Goal: Task Accomplishment & Management: Manage account settings

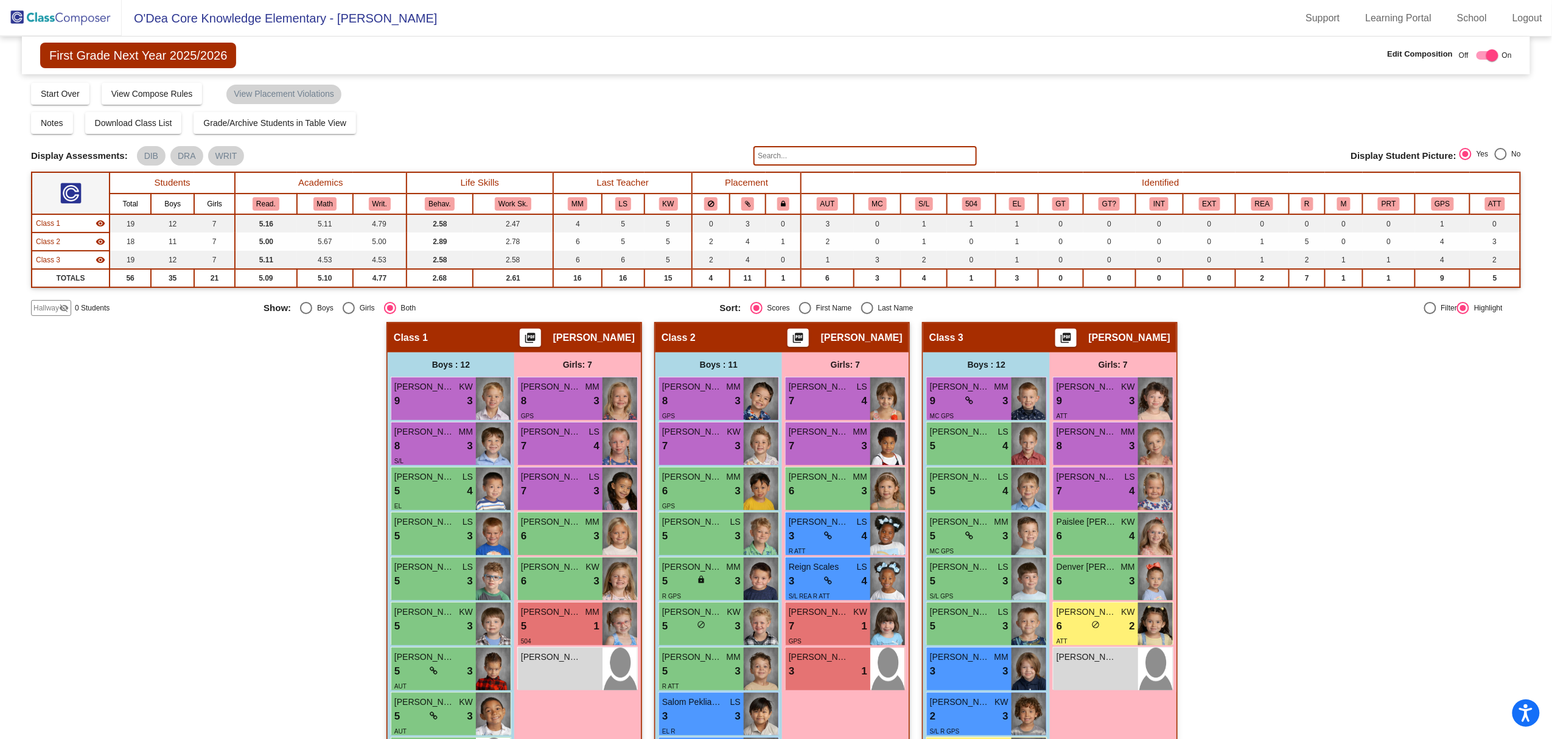
scroll to position [162, 0]
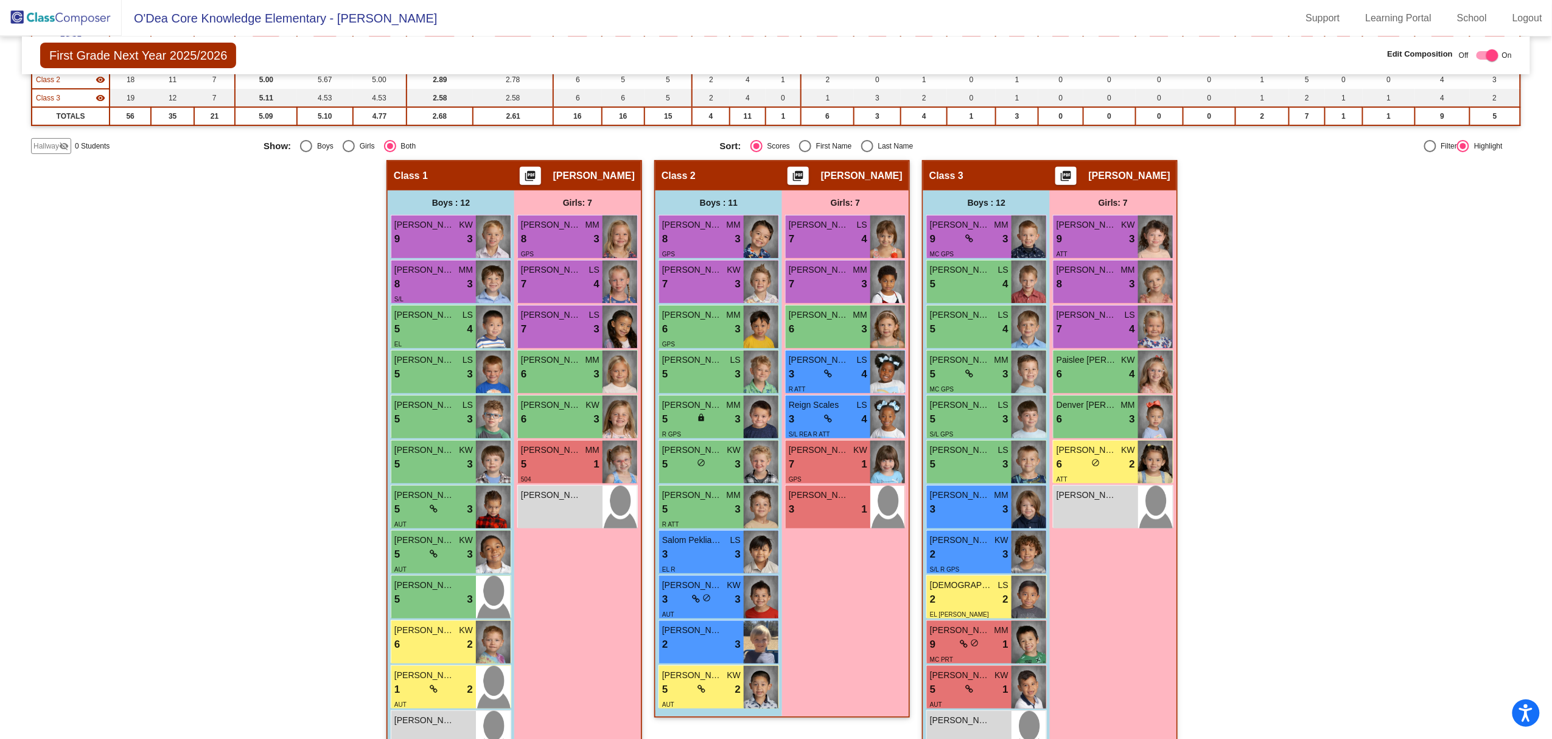
click at [74, 20] on img at bounding box center [61, 18] width 122 height 36
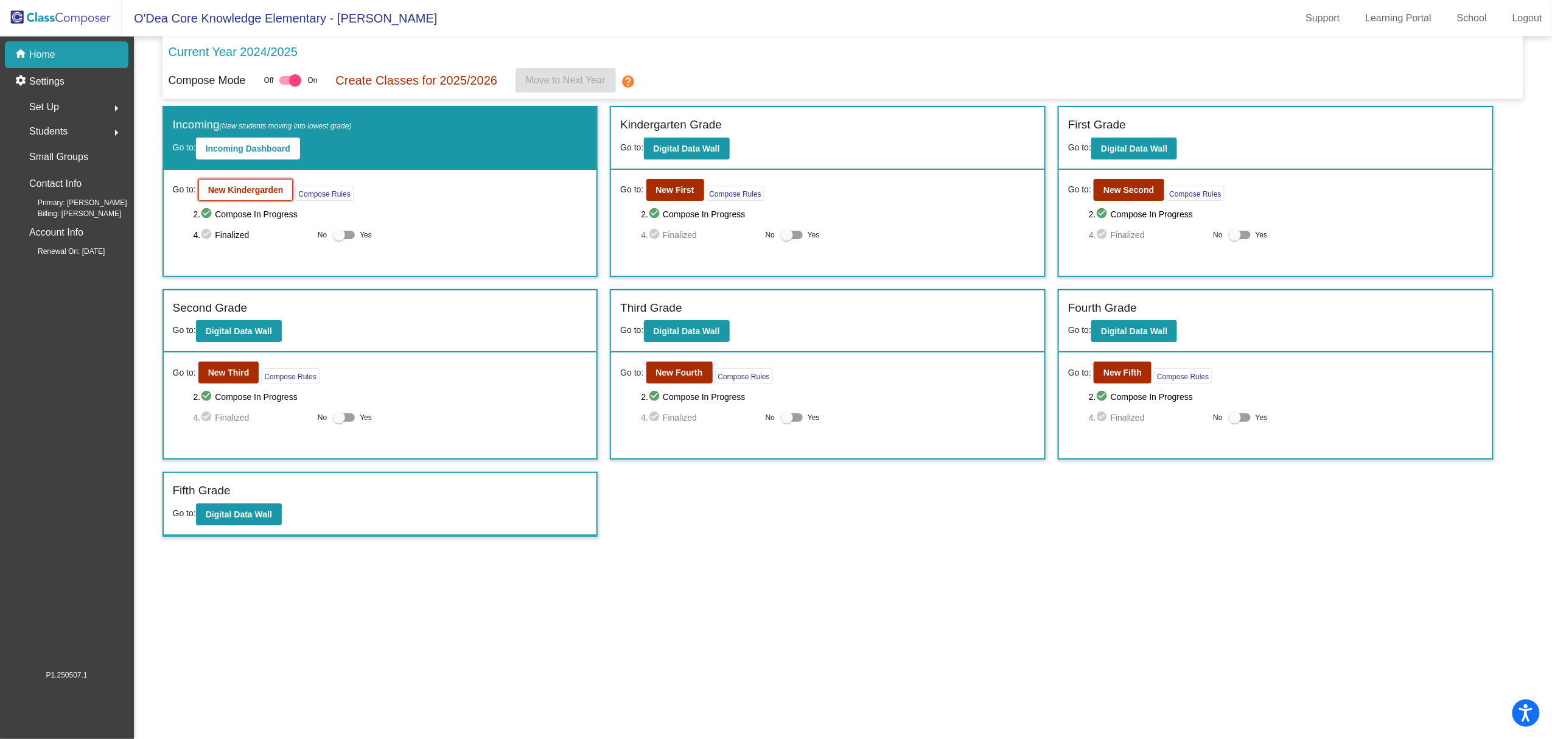
click at [240, 191] on b "New Kindergarden" at bounding box center [245, 190] width 75 height 10
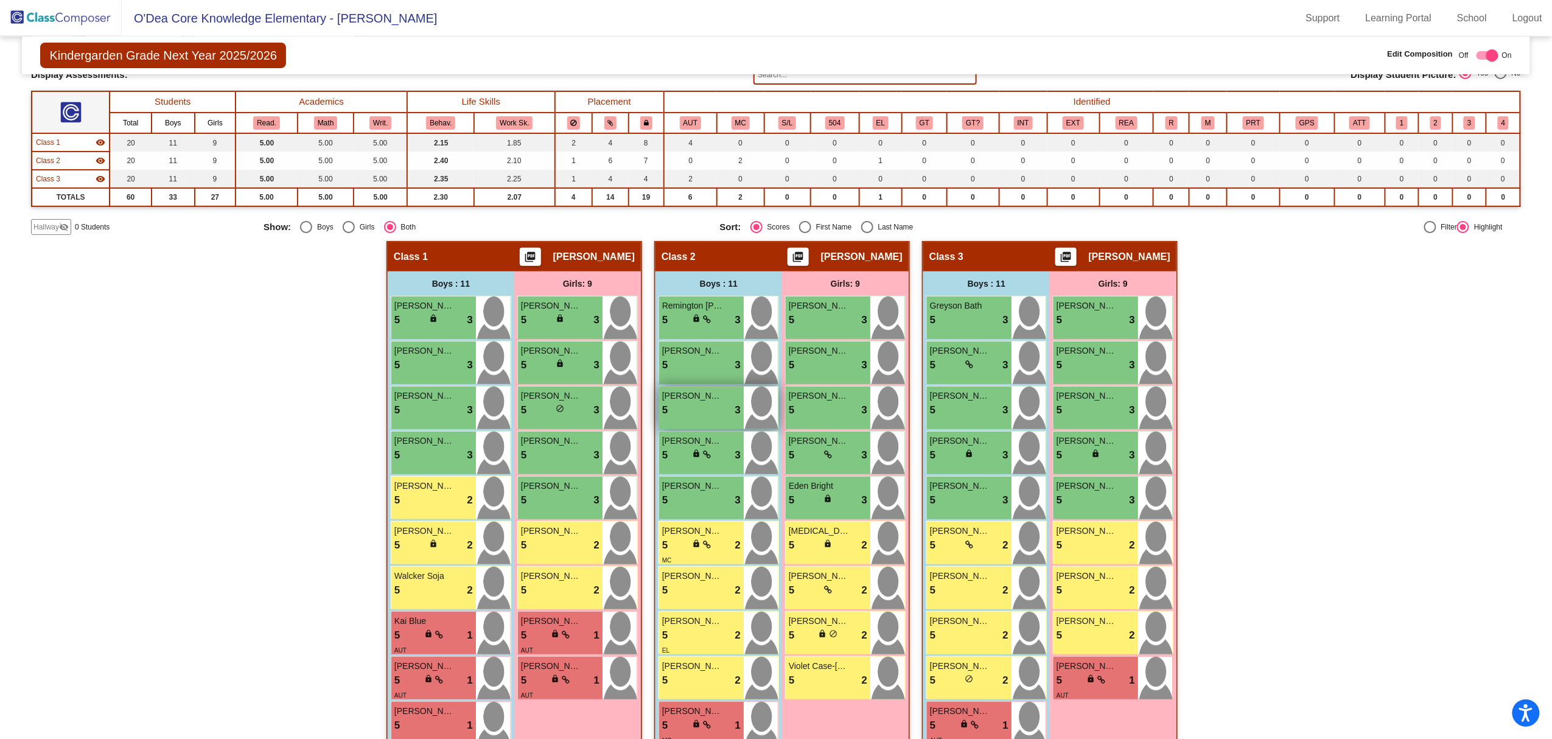
scroll to position [150, 0]
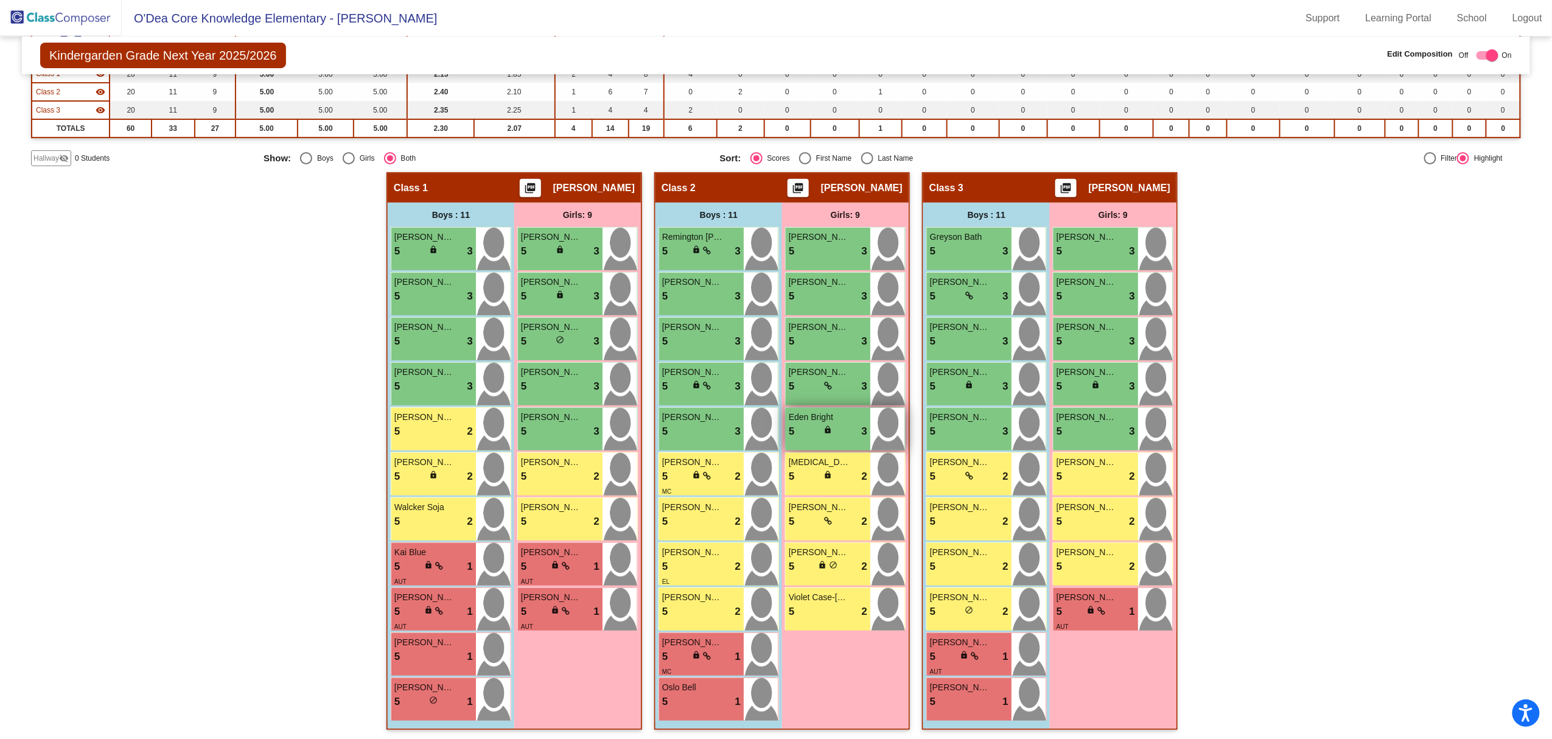
click at [835, 418] on span "Eden Bright" at bounding box center [819, 417] width 61 height 13
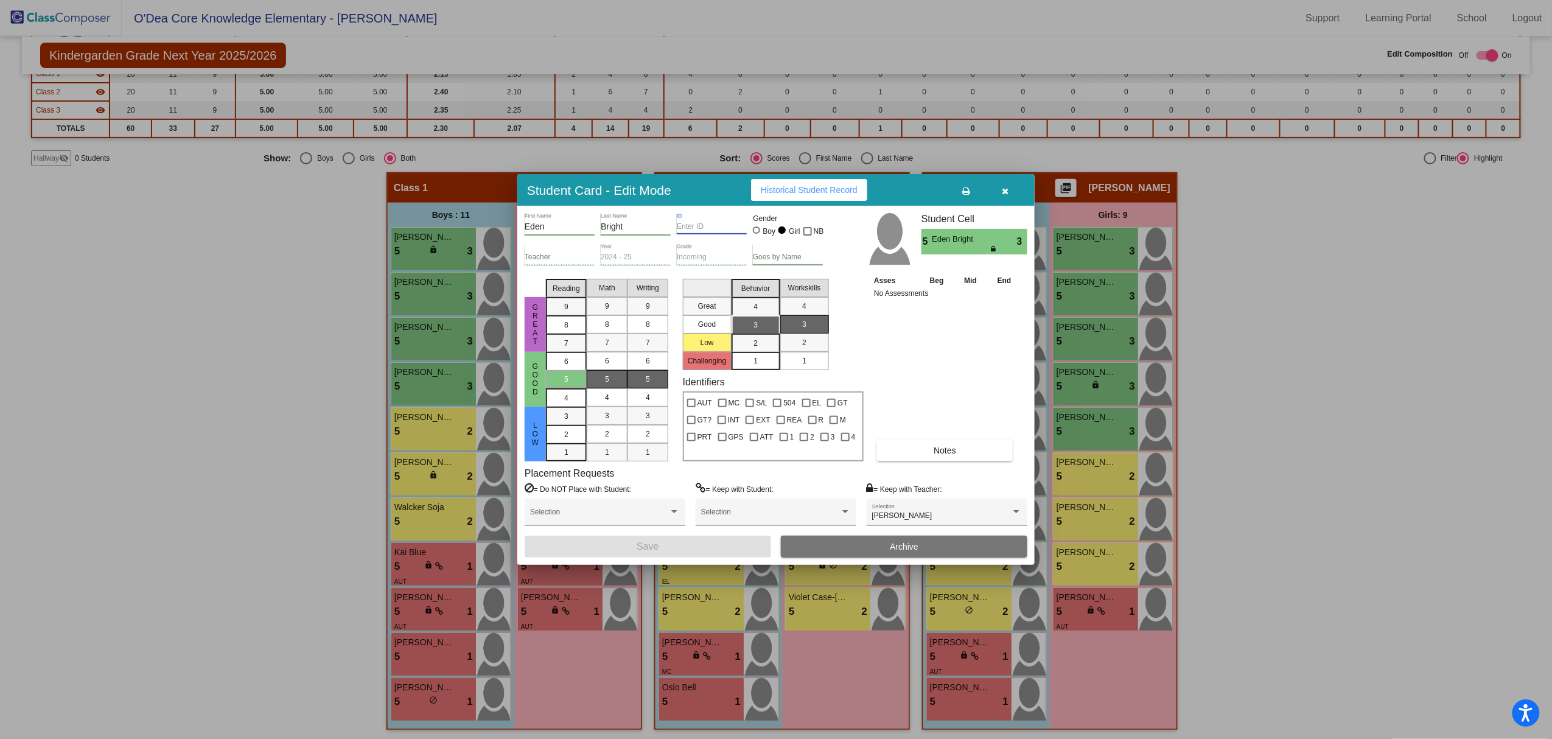
click at [697, 227] on input "ID" at bounding box center [712, 227] width 70 height 9
type input "128388"
click at [632, 549] on button "Save" at bounding box center [648, 547] width 247 height 22
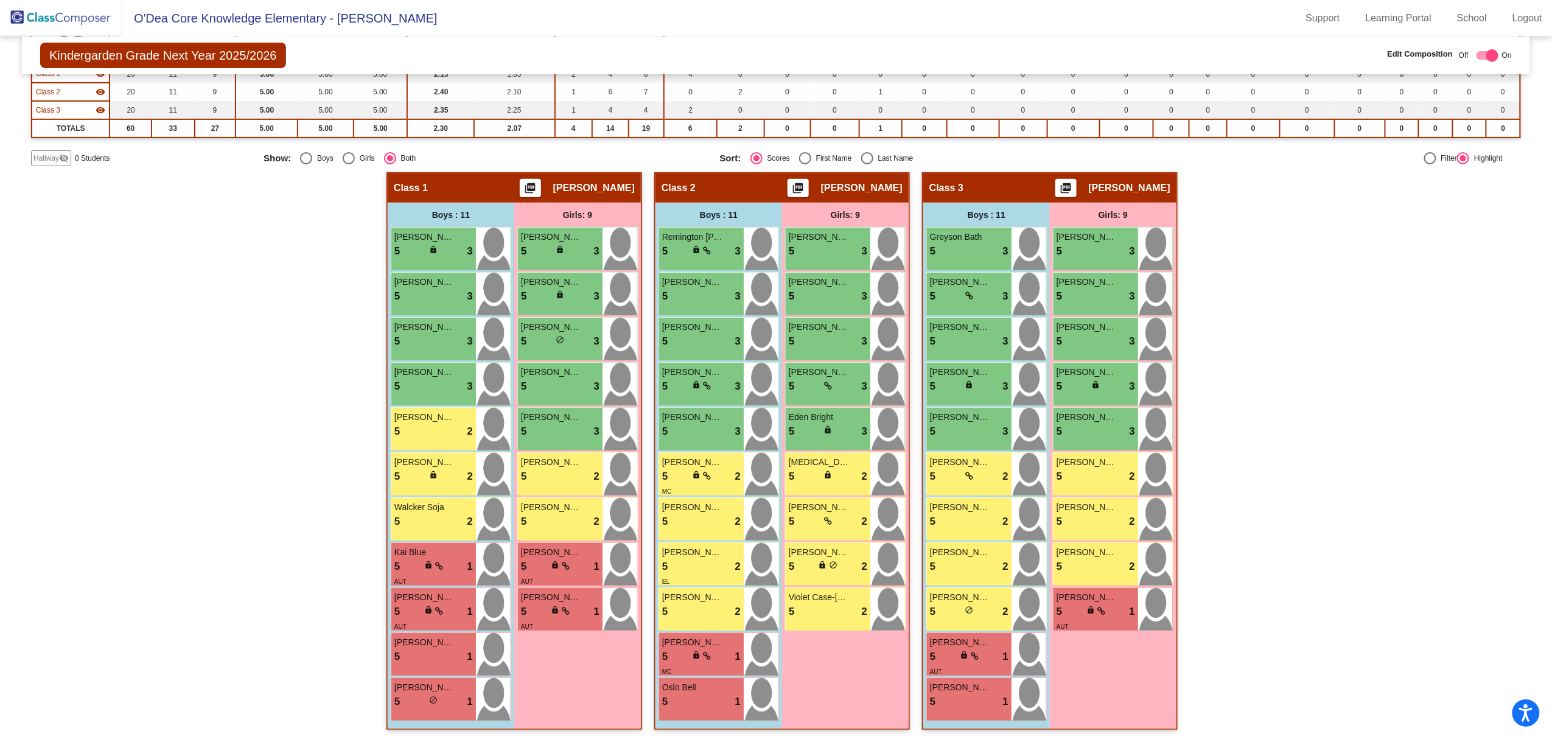
click at [39, 12] on img at bounding box center [61, 18] width 122 height 36
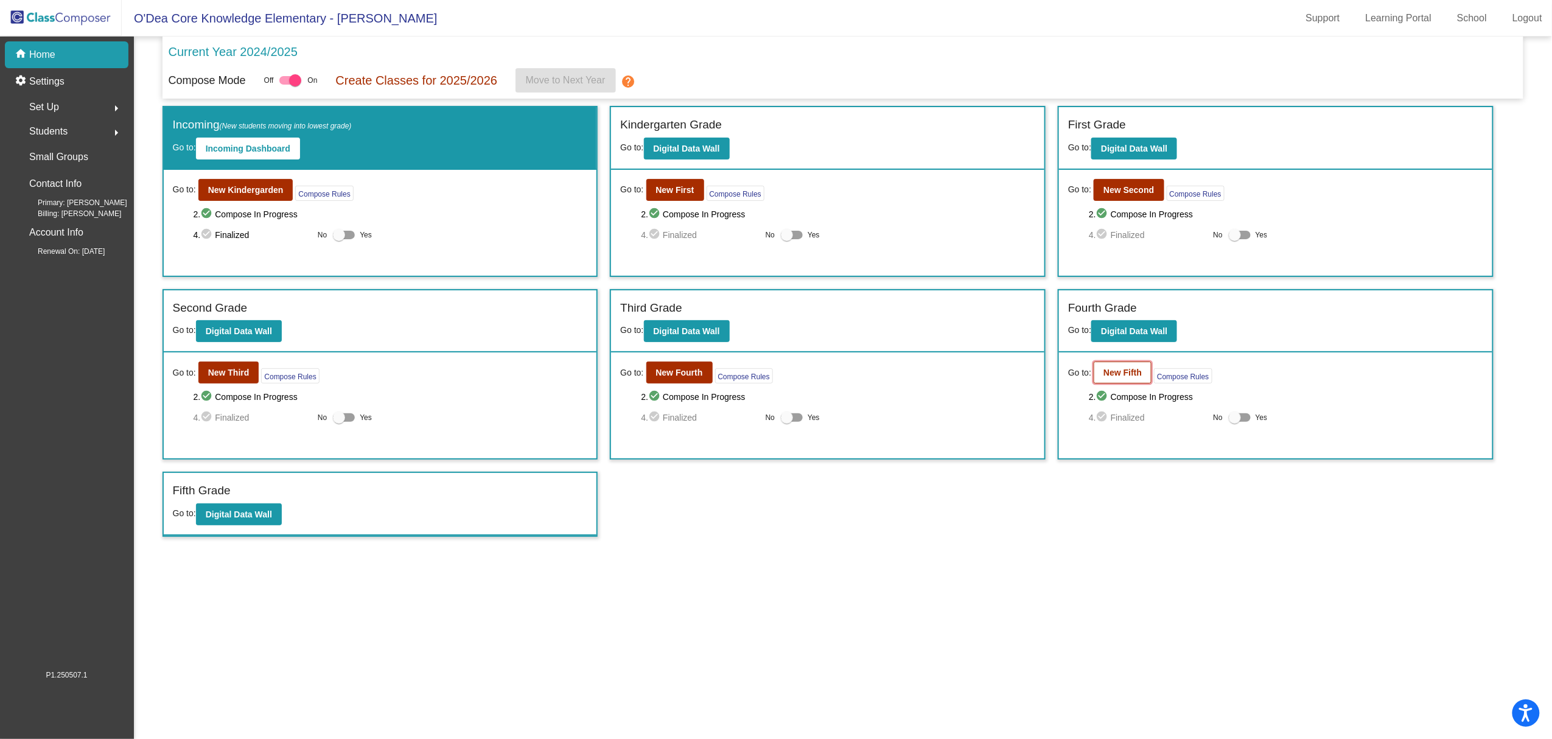
click at [1125, 371] on b "New Fifth" at bounding box center [1123, 373] width 38 height 10
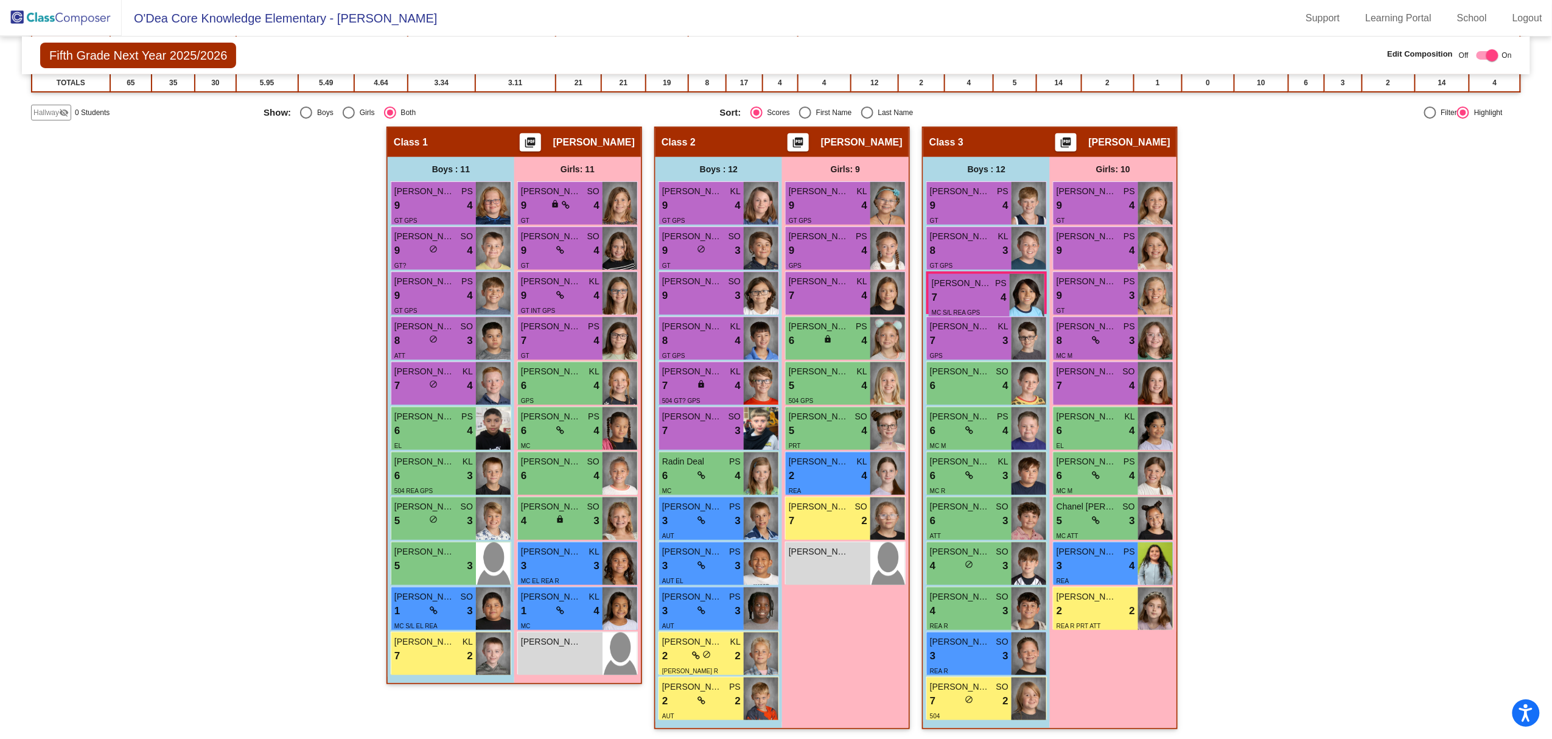
scroll to position [1, 0]
click at [970, 644] on span "[PERSON_NAME]" at bounding box center [960, 641] width 61 height 13
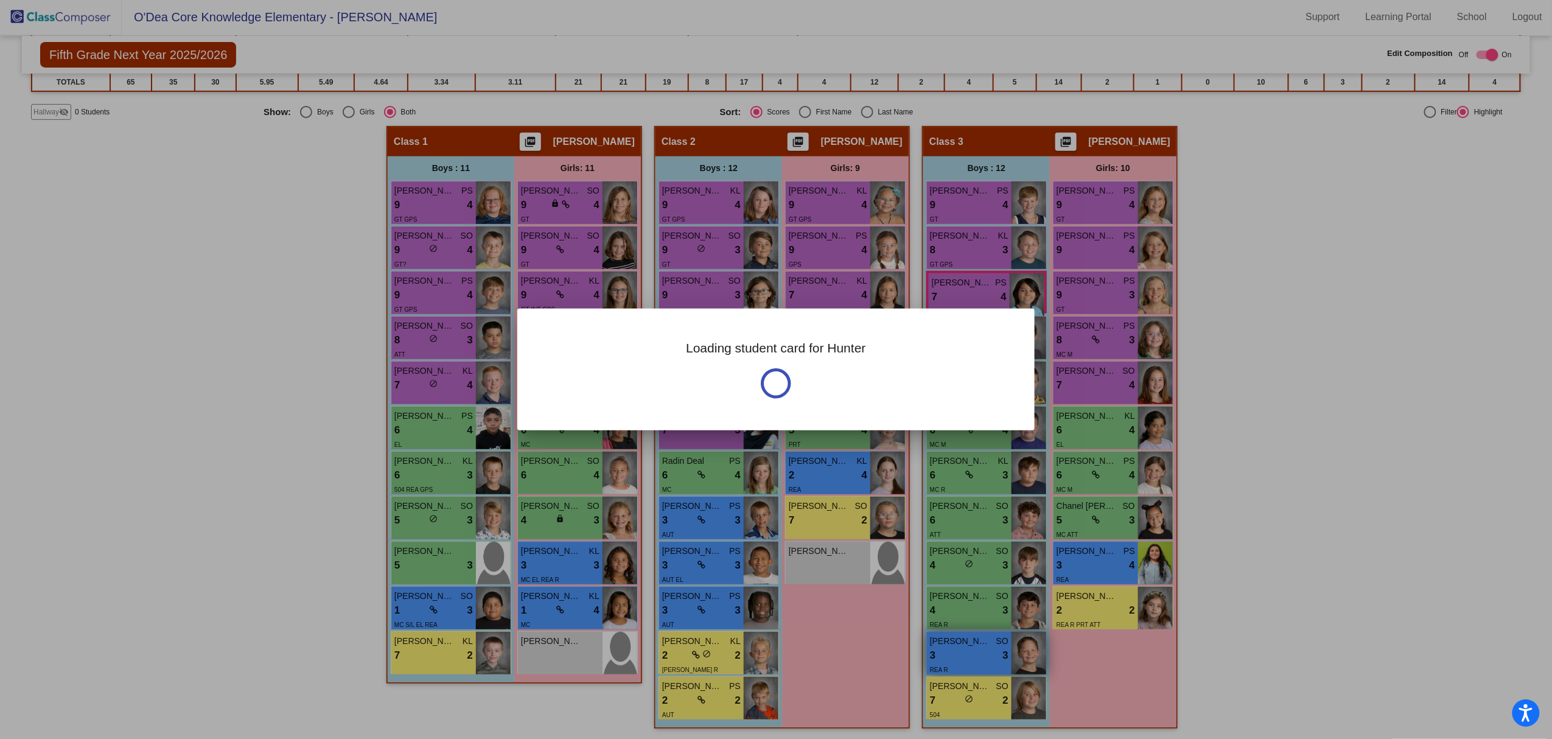
scroll to position [0, 0]
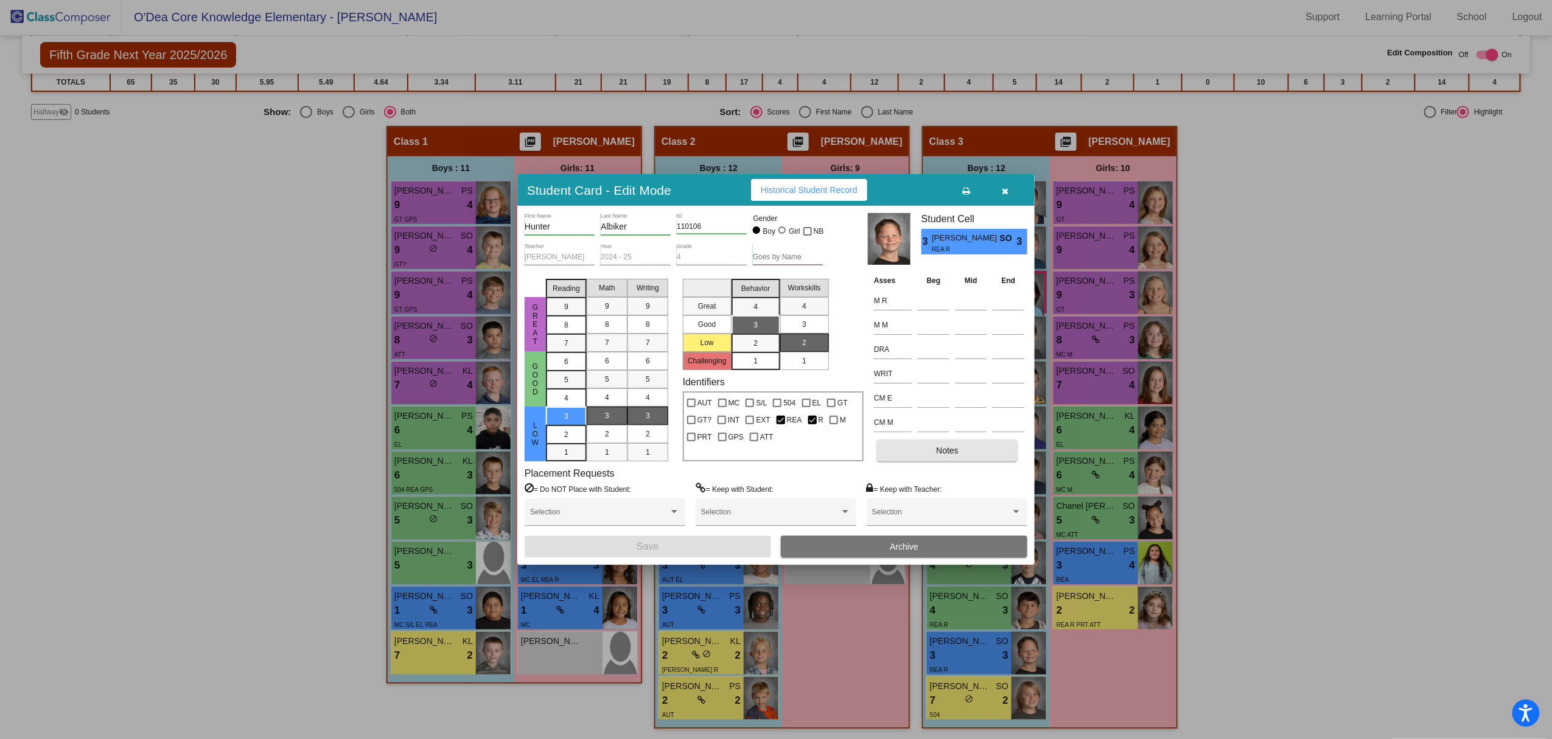
click at [917, 454] on button "Notes" at bounding box center [947, 450] width 141 height 22
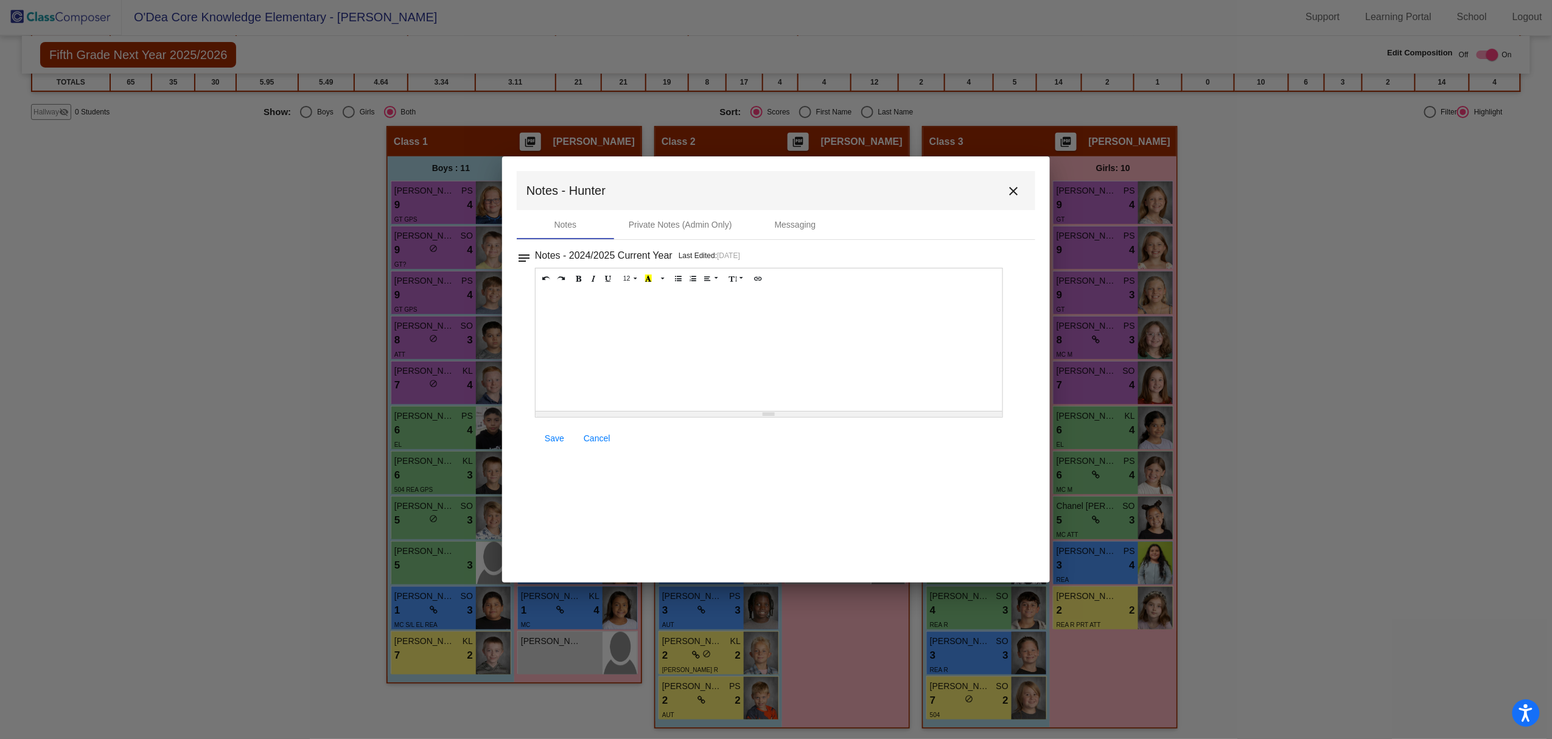
click at [1015, 187] on mat-icon "close" at bounding box center [1013, 191] width 15 height 15
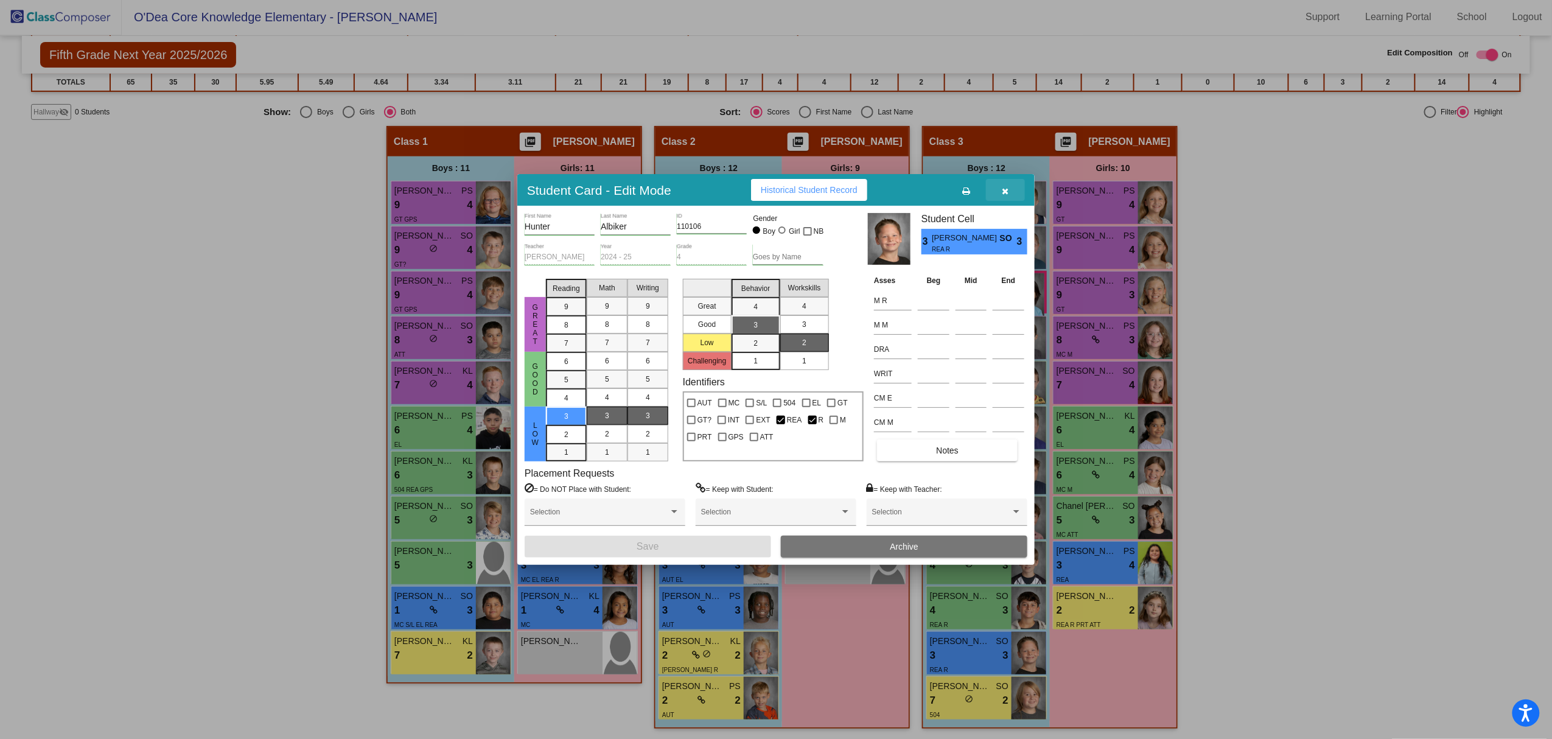
click at [1004, 187] on icon "button" at bounding box center [1005, 191] width 7 height 9
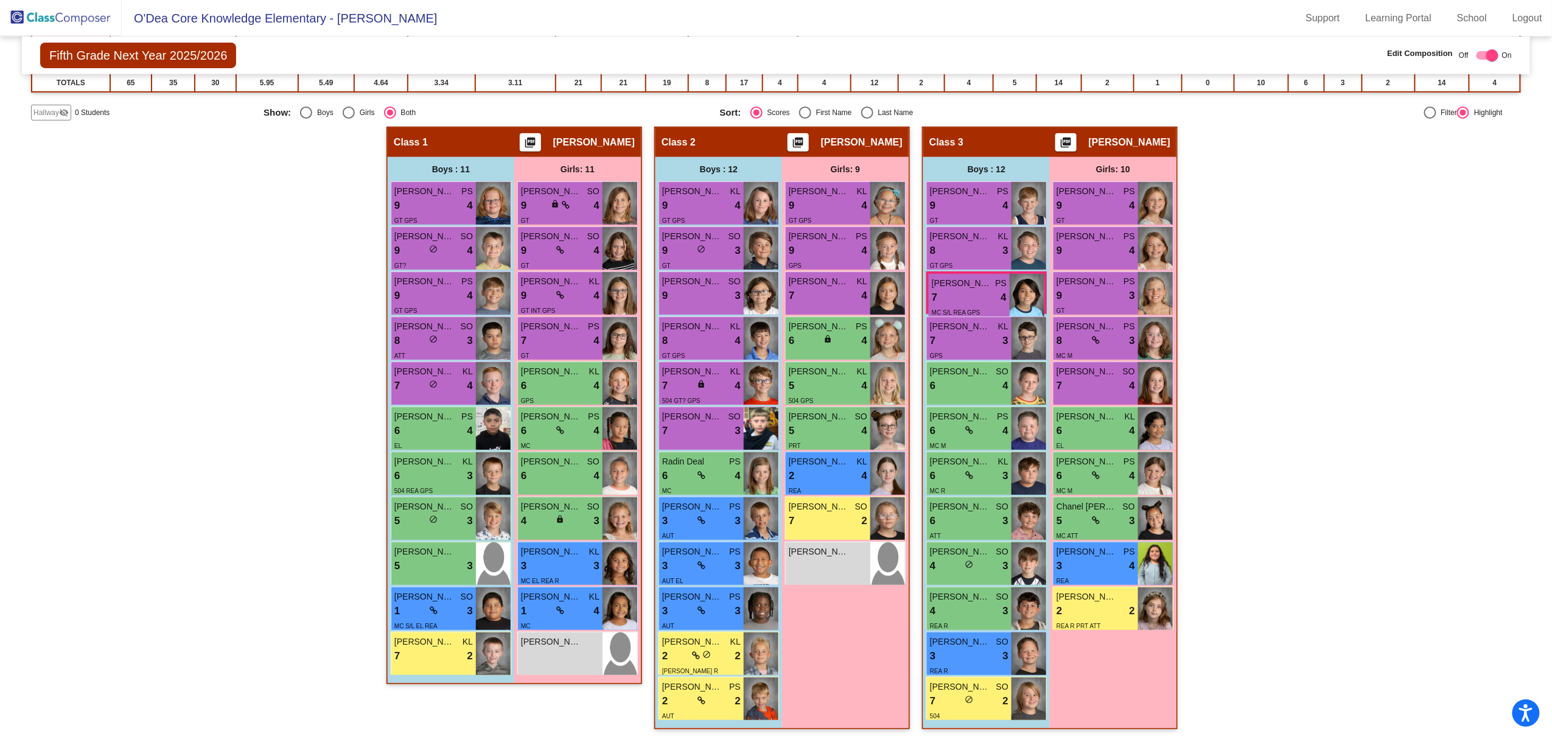
scroll to position [1, 0]
click at [1432, 324] on div "Hallway - Hallway Class picture_as_pdf Add Student First Name Last Name Student…" at bounding box center [776, 434] width 1490 height 615
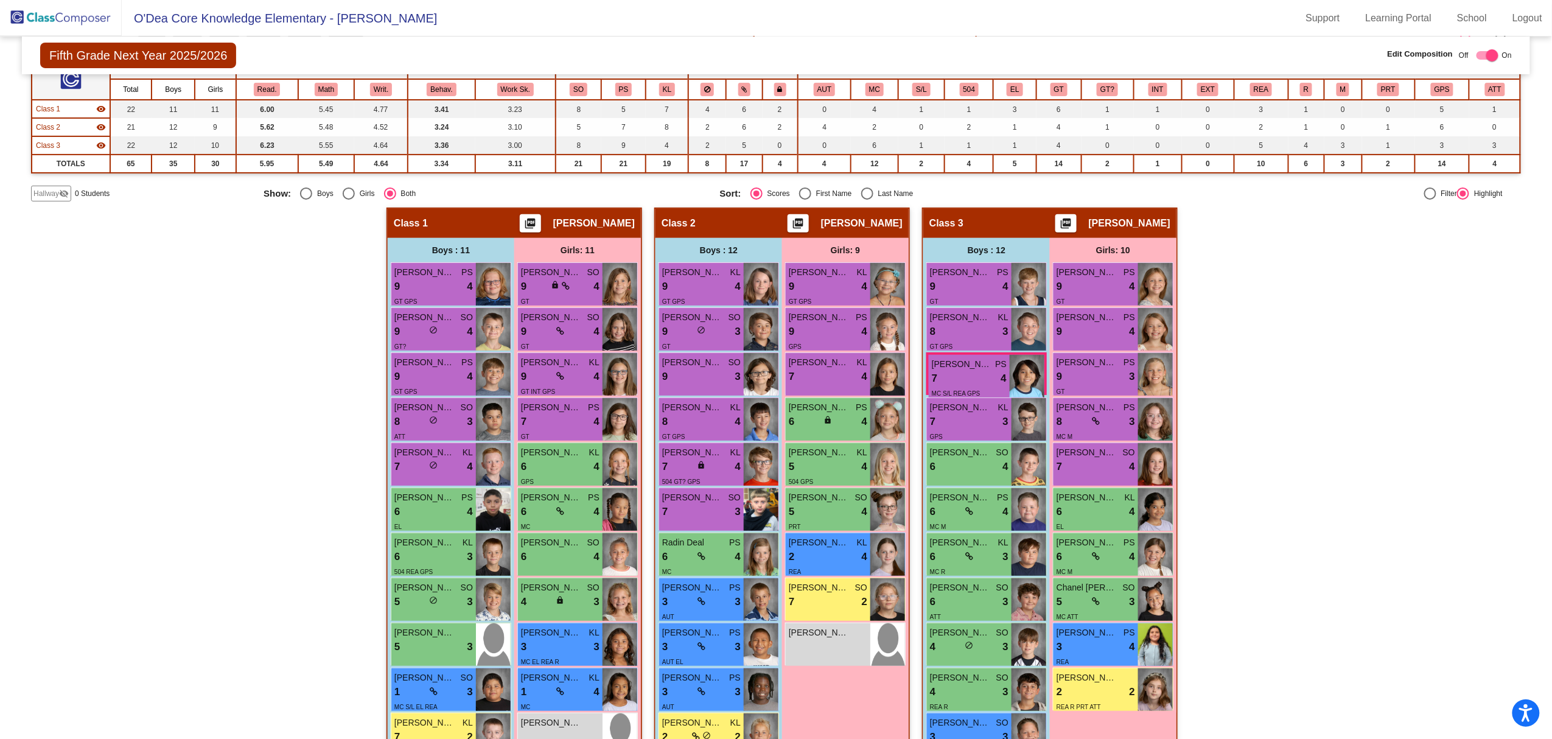
click at [44, 18] on img at bounding box center [61, 18] width 122 height 36
